Goal: Find specific page/section: Find specific page/section

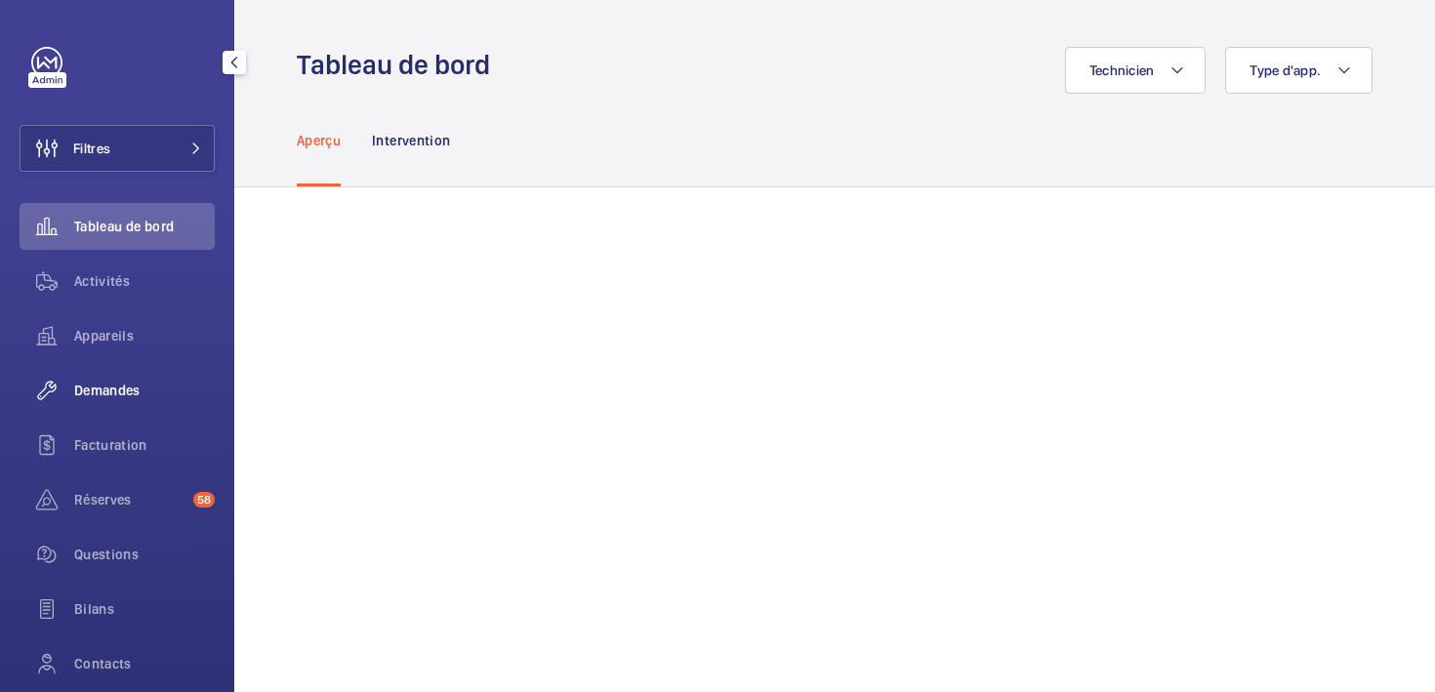
click at [101, 391] on span "Demandes" at bounding box center [144, 391] width 141 height 20
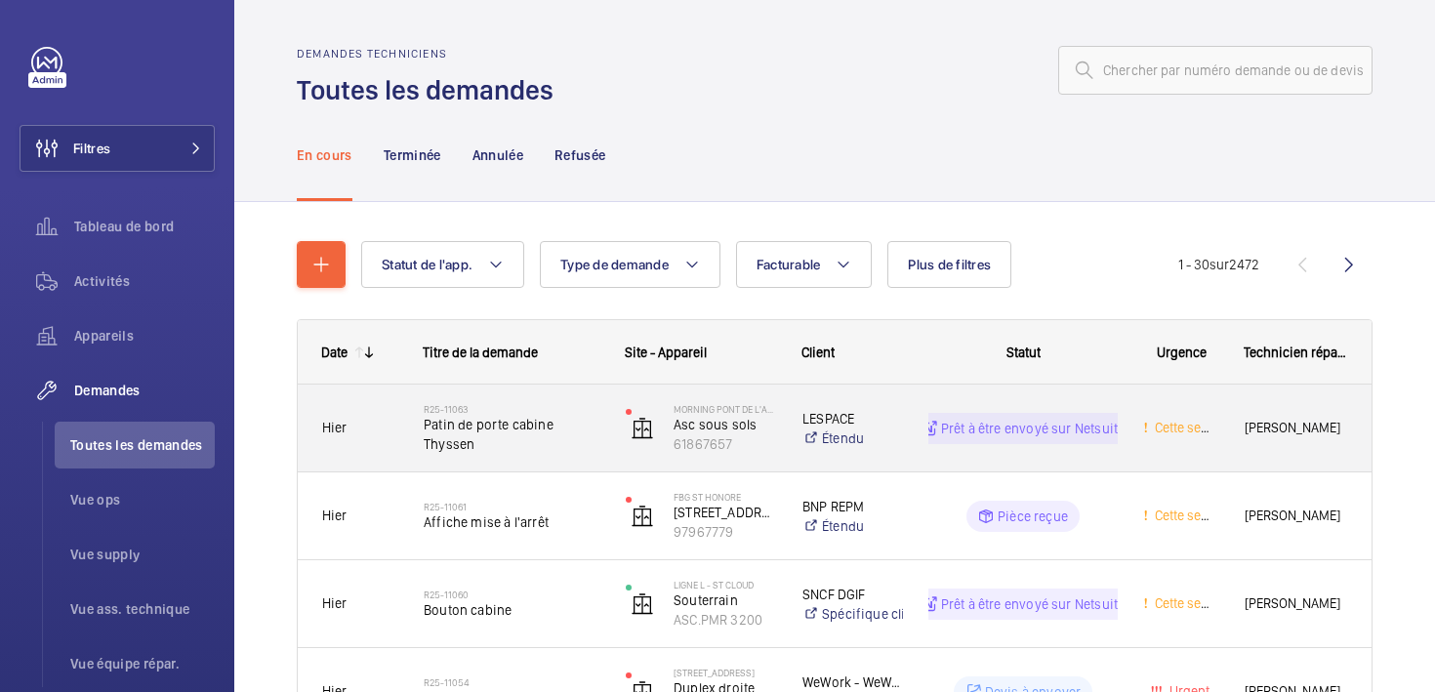
click at [341, 443] on div "Hier" at bounding box center [349, 428] width 100 height 62
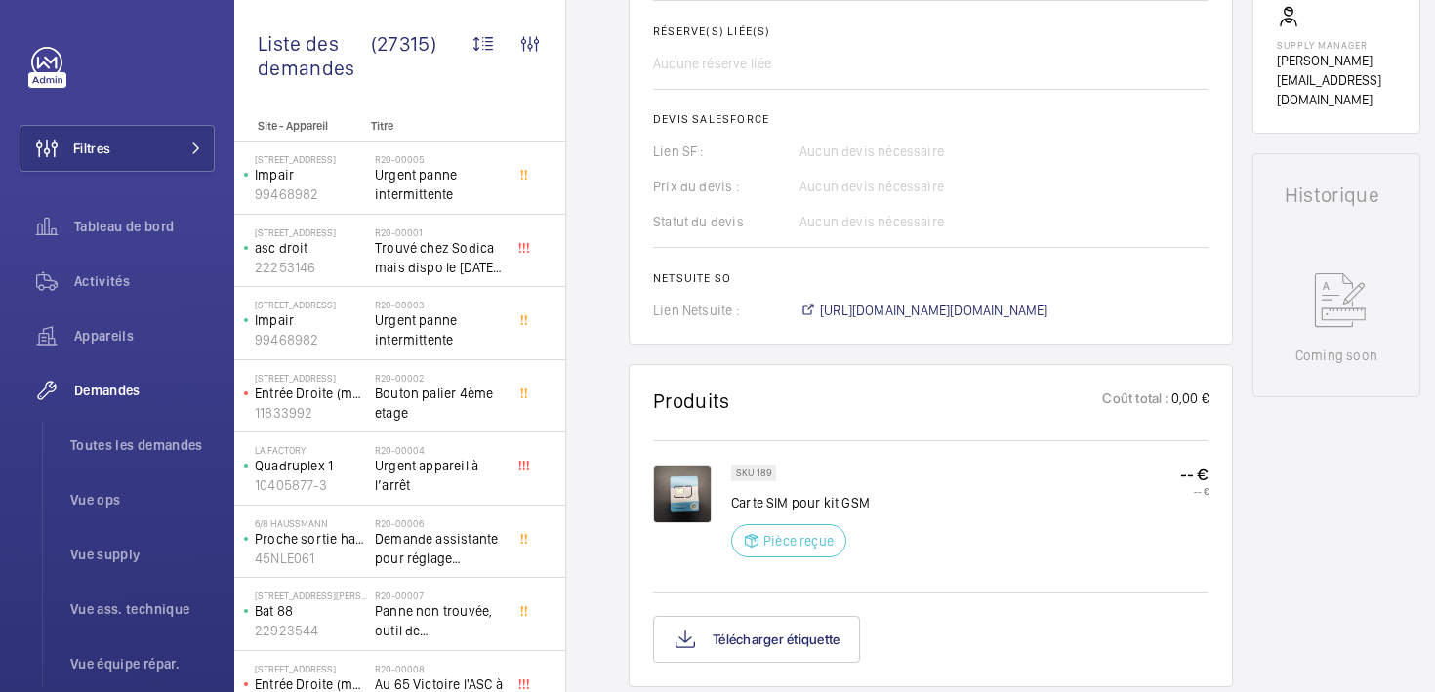
scroll to position [667, 0]
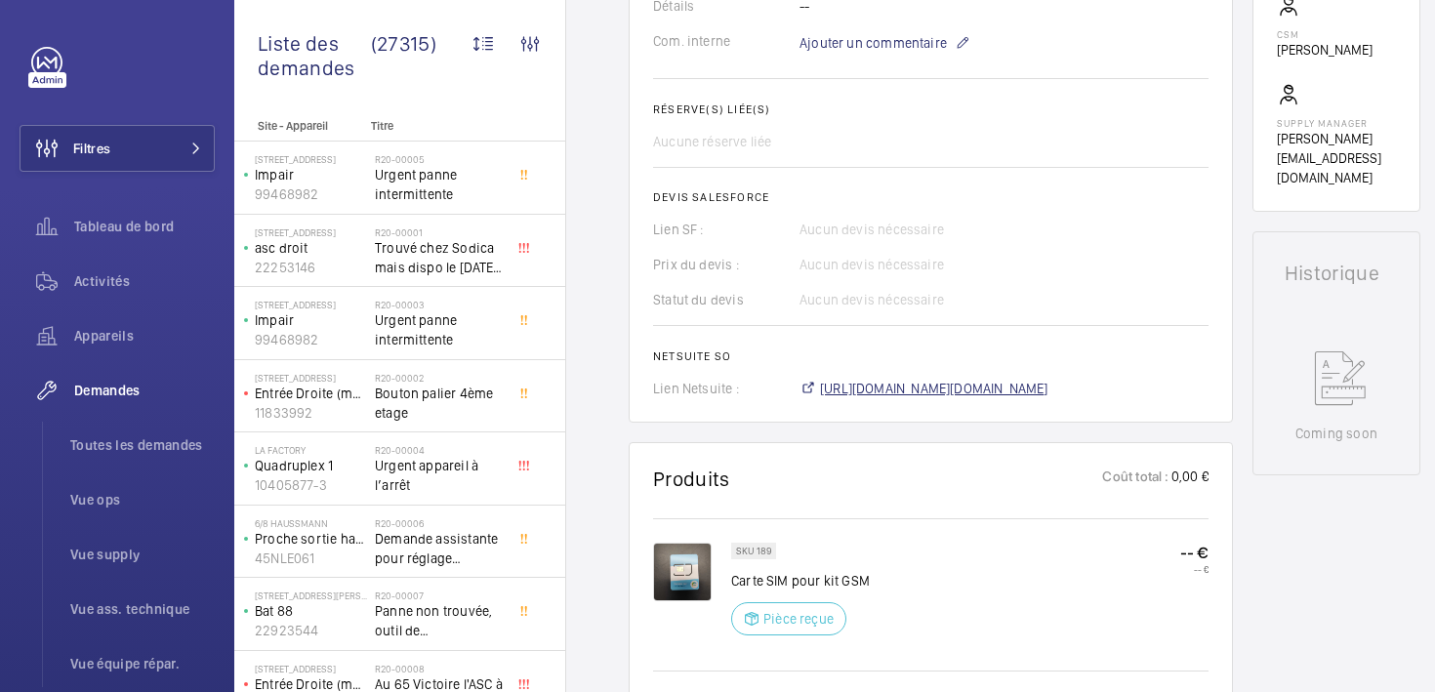
click at [1028, 394] on span "https://6461500.app.netsuite.com/app/accounting/transactions/salesord.nl?id=288…" at bounding box center [934, 389] width 228 height 20
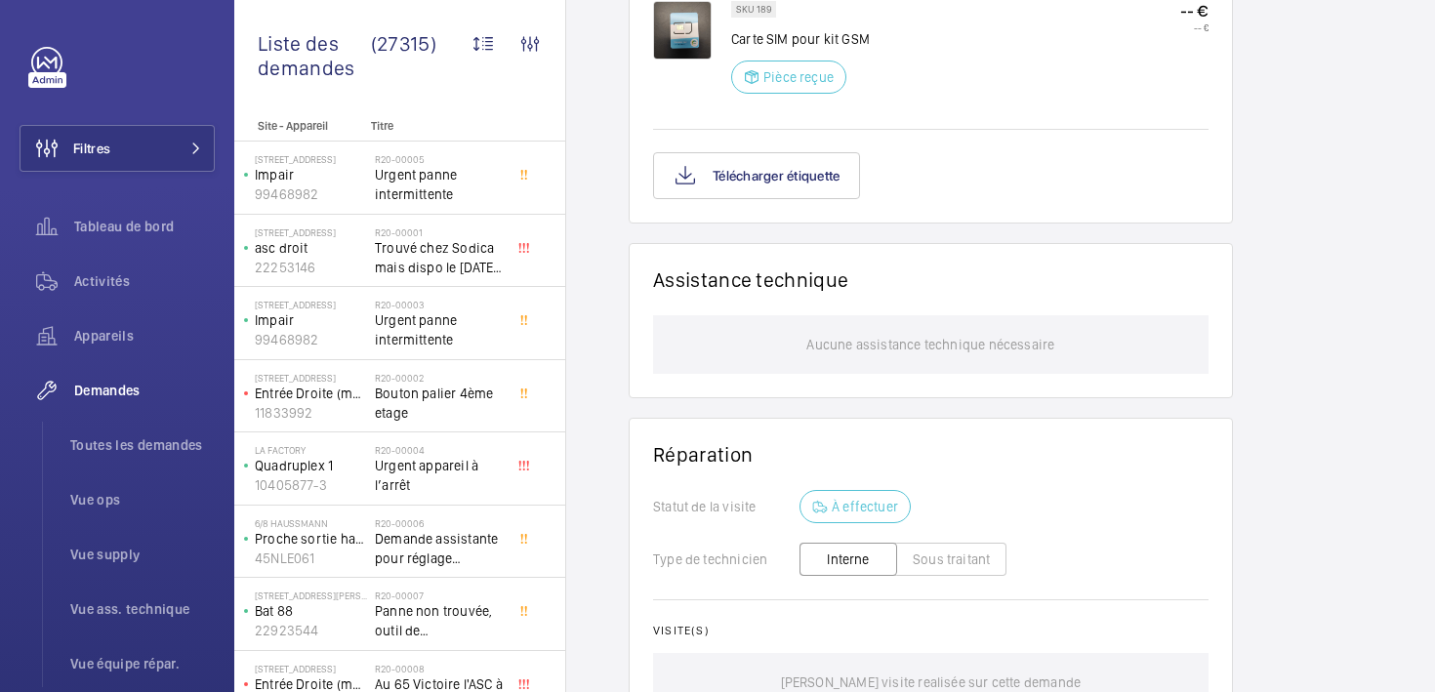
scroll to position [1231, 0]
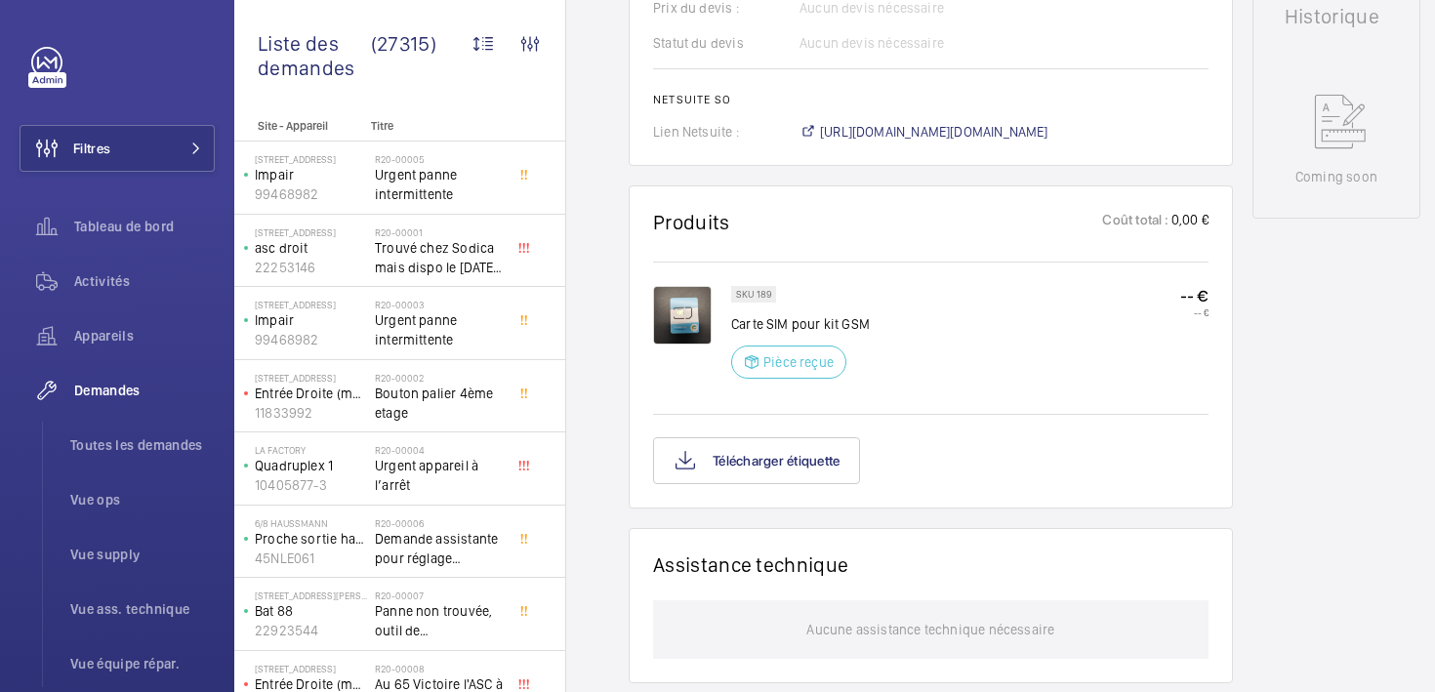
scroll to position [931, 0]
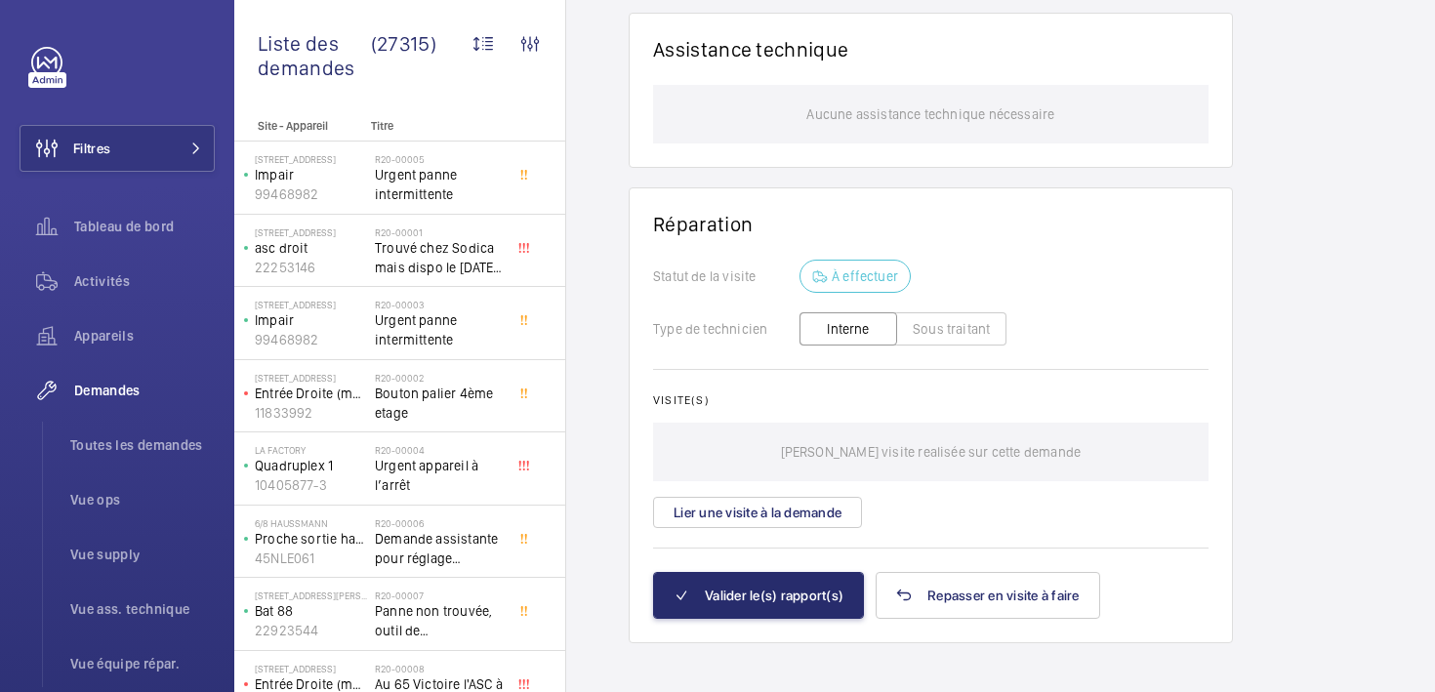
scroll to position [1455, 0]
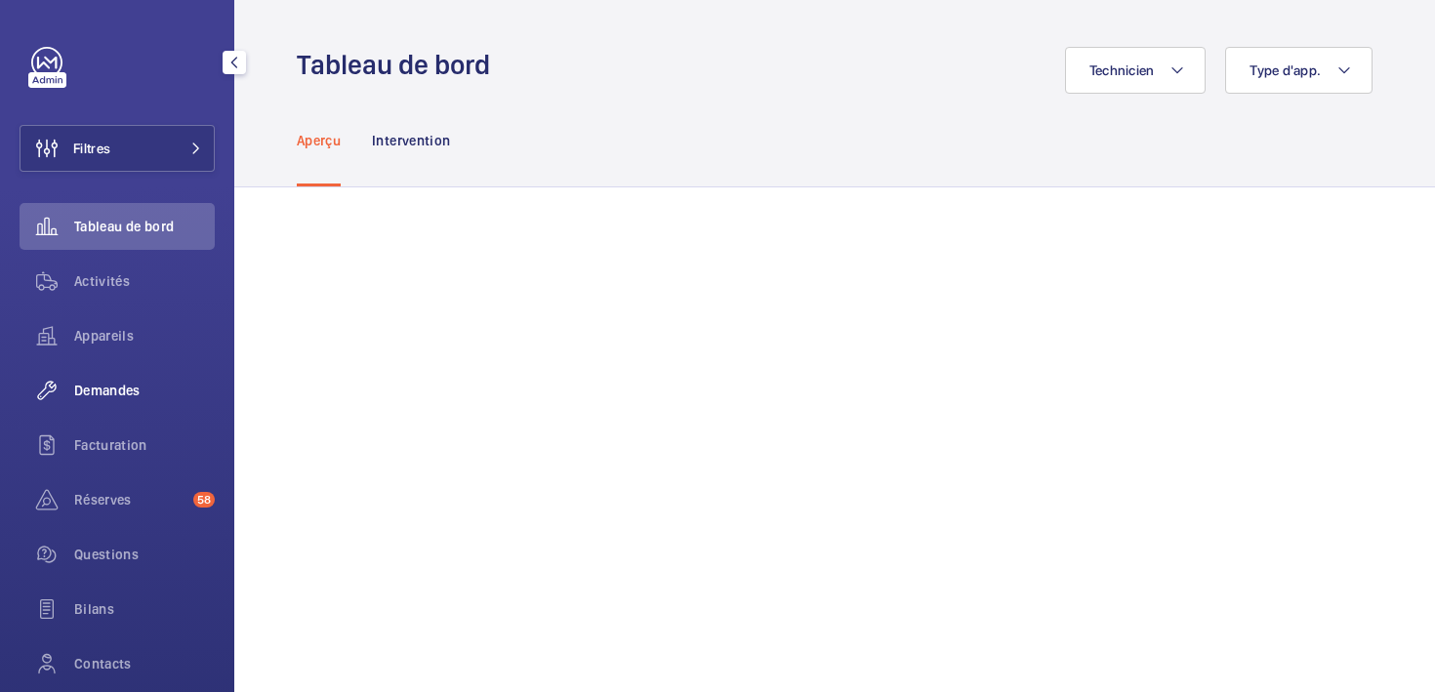
click at [101, 388] on span "Demandes" at bounding box center [144, 391] width 141 height 20
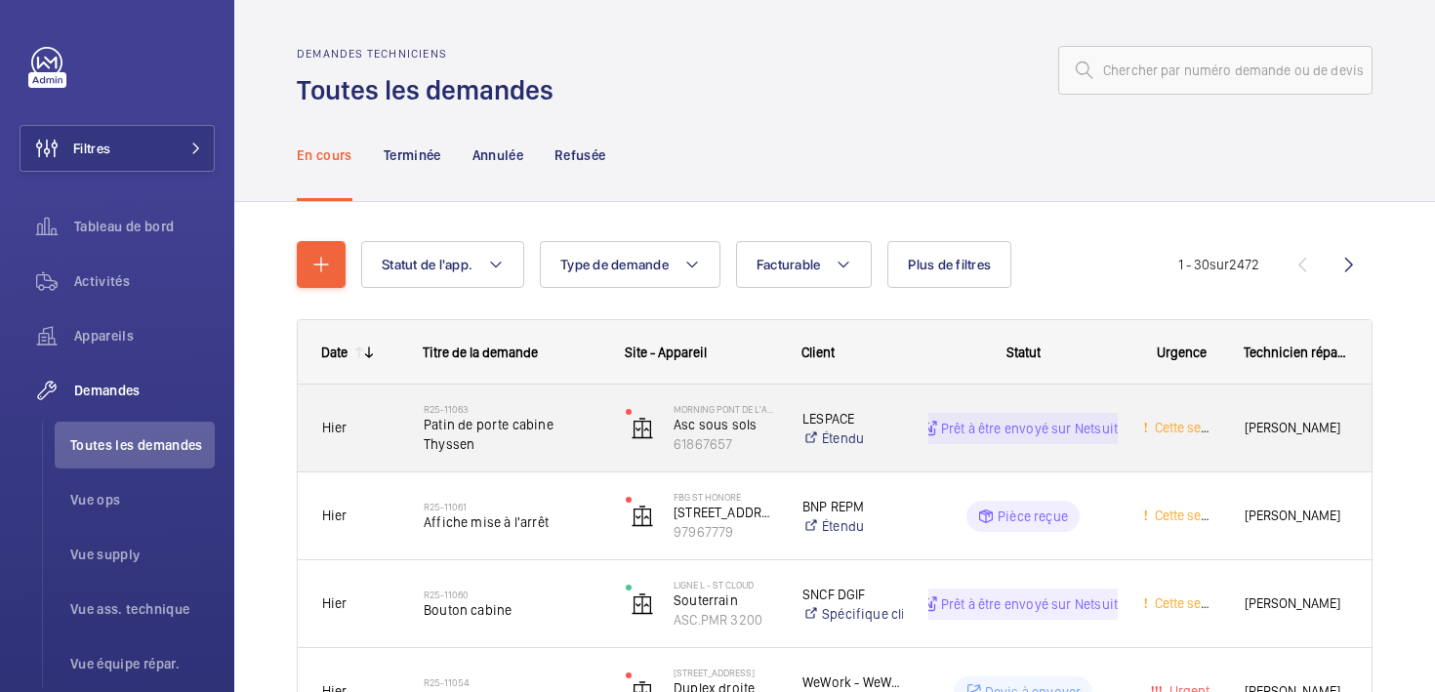
click at [313, 439] on div "Hier" at bounding box center [349, 428] width 100 height 62
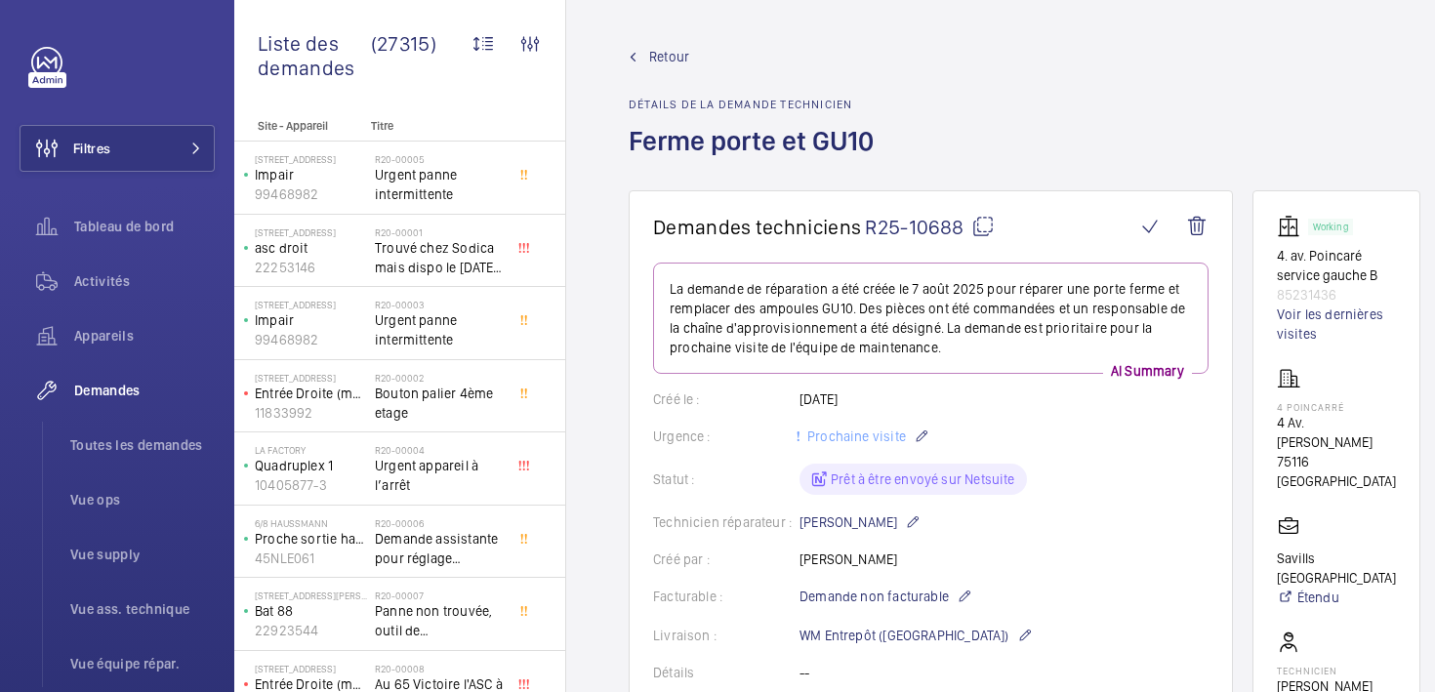
click at [980, 224] on mat-icon at bounding box center [982, 226] width 23 height 23
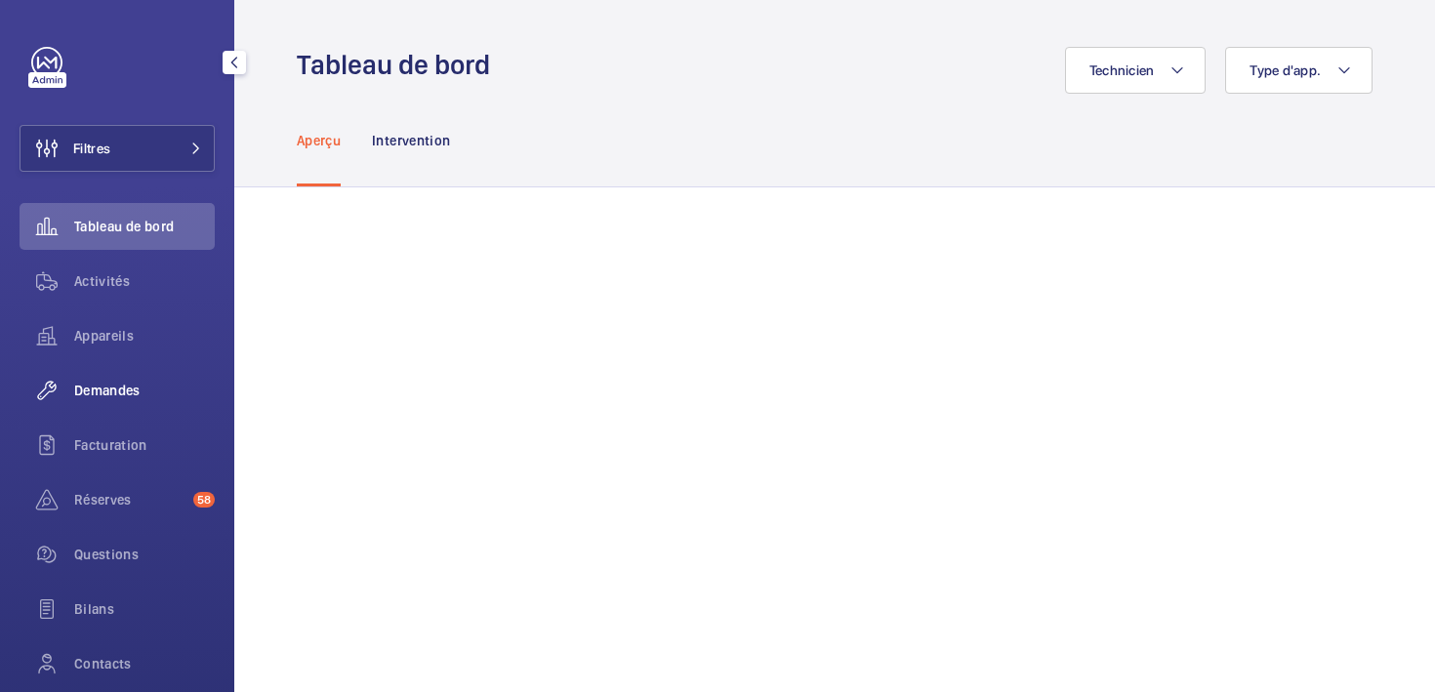
click at [95, 392] on span "Demandes" at bounding box center [144, 391] width 141 height 20
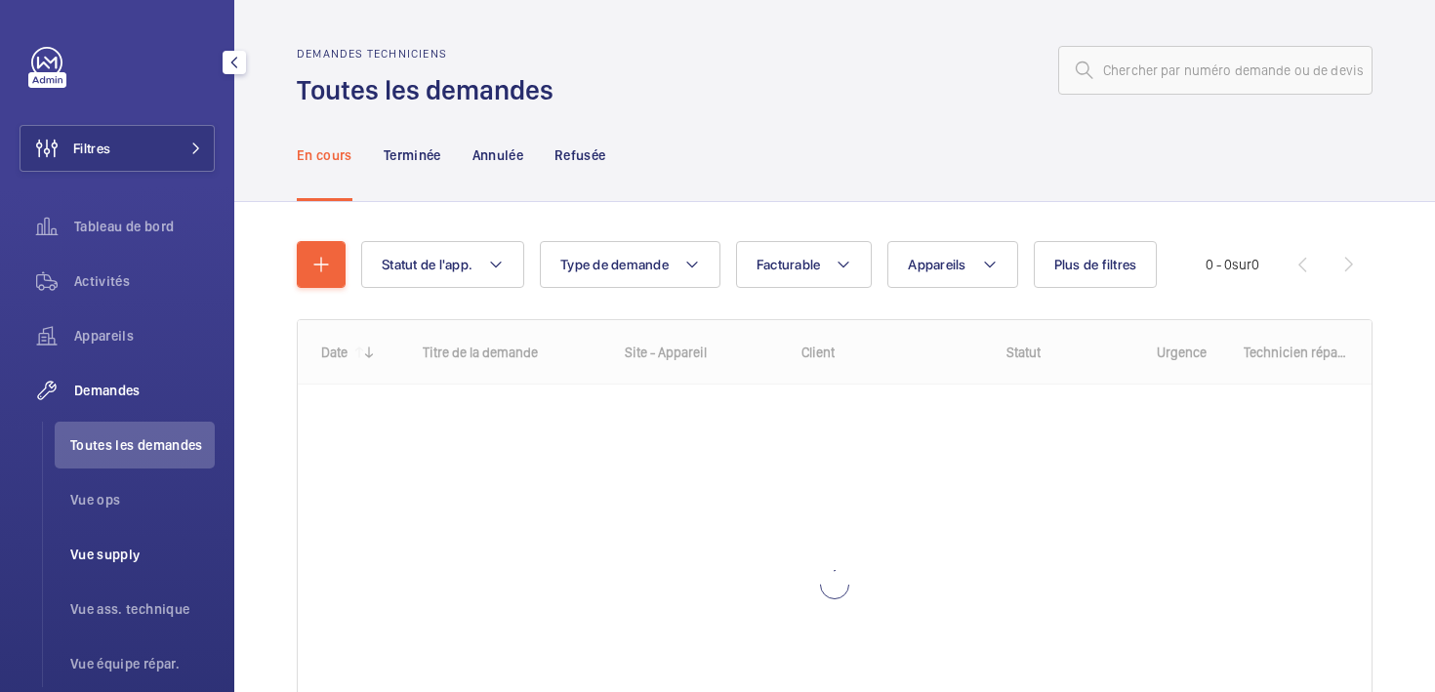
click at [109, 549] on span "Vue supply" at bounding box center [142, 555] width 144 height 20
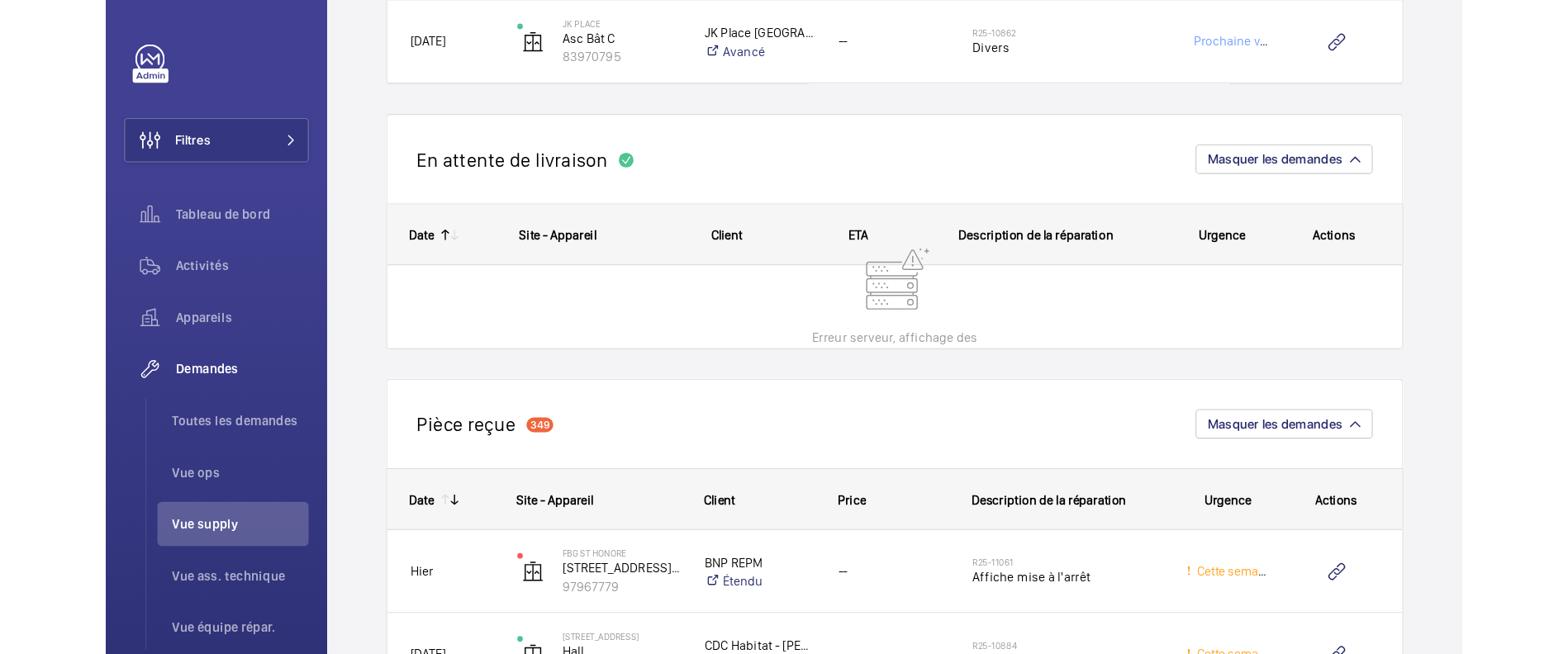
scroll to position [3705, 0]
